Goal: Navigation & Orientation: Find specific page/section

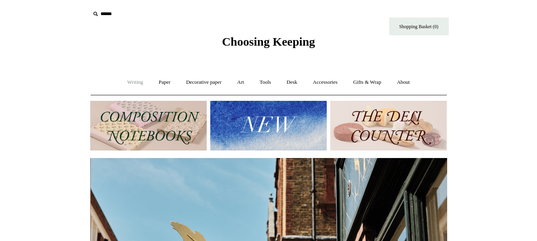
scroll to position [0, 357]
click at [133, 83] on link "Writing +" at bounding box center [135, 82] width 30 height 21
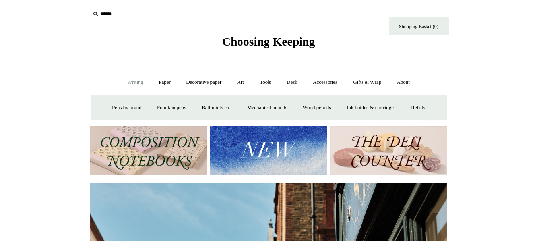
click at [129, 79] on link "Writing -" at bounding box center [135, 82] width 30 height 21
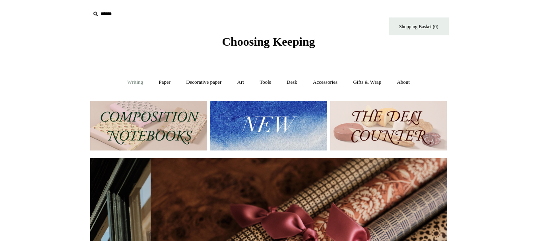
scroll to position [0, 714]
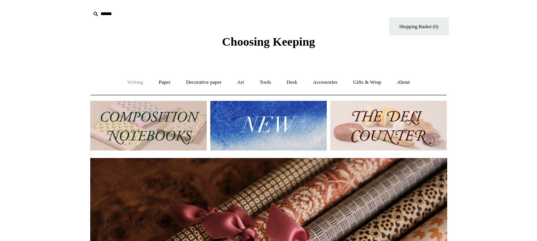
click at [130, 81] on link "Writing +" at bounding box center [135, 82] width 30 height 21
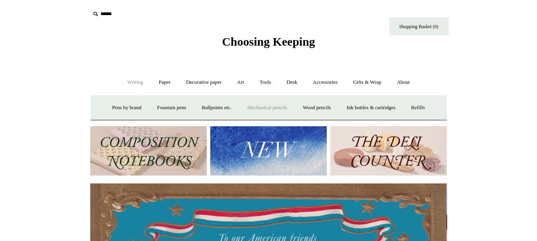
scroll to position [0, 0]
click at [124, 105] on link "Pens by brand +" at bounding box center [127, 107] width 44 height 21
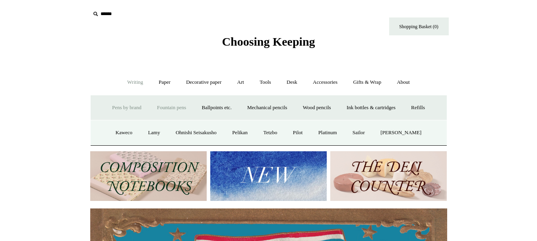
click at [167, 107] on link "Fountain pens +" at bounding box center [171, 107] width 43 height 21
click at [222, 109] on link "Ballpoints etc. +" at bounding box center [217, 107] width 44 height 21
click at [169, 132] on link "All" at bounding box center [173, 132] width 21 height 21
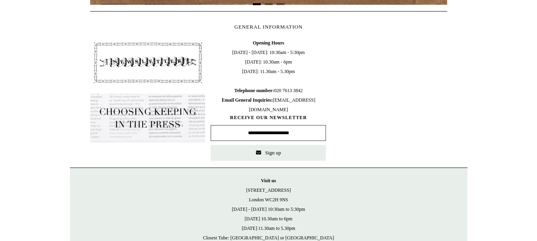
scroll to position [454, 0]
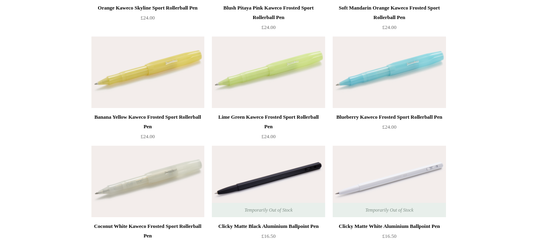
scroll to position [835, 0]
